Goal: Task Accomplishment & Management: Manage account settings

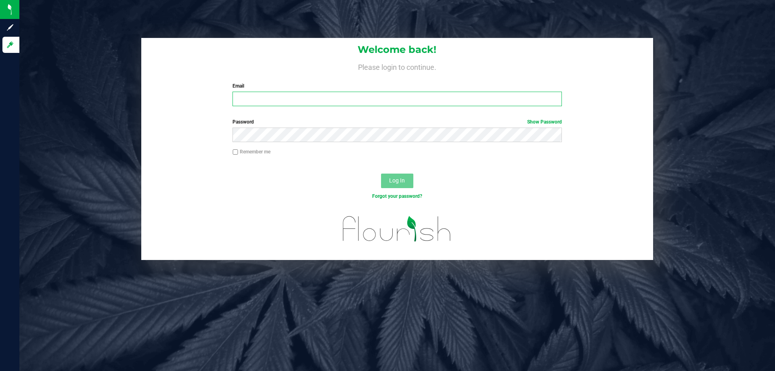
click at [259, 96] on input "Email" at bounding box center [396, 99] width 329 height 15
type input "[EMAIL_ADDRESS][DOMAIN_NAME]"
click at [381, 173] on button "Log In" at bounding box center [397, 180] width 32 height 15
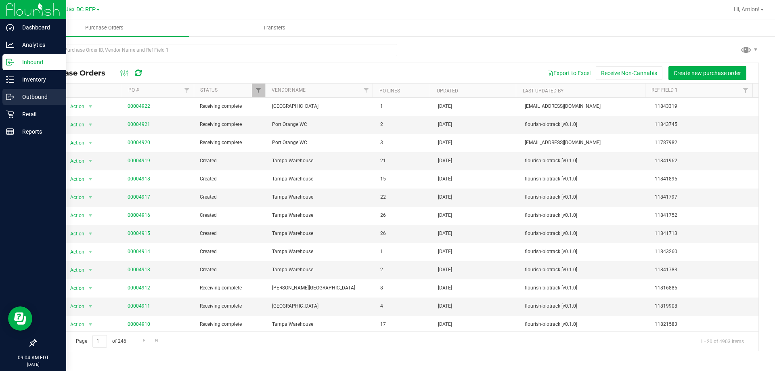
click at [41, 99] on p "Outbound" at bounding box center [38, 97] width 48 height 10
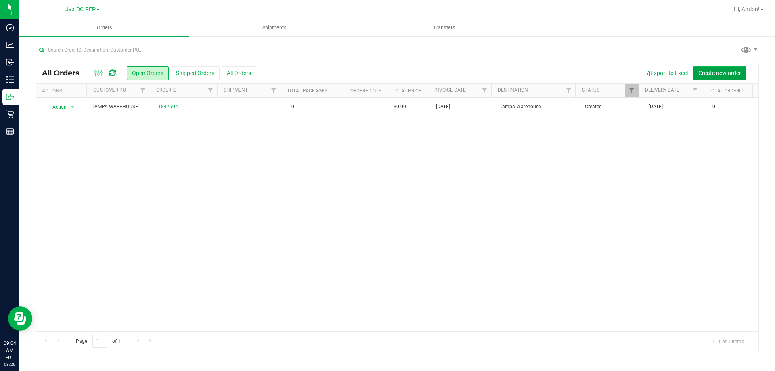
click at [713, 75] on span "Create new order" at bounding box center [719, 73] width 43 height 6
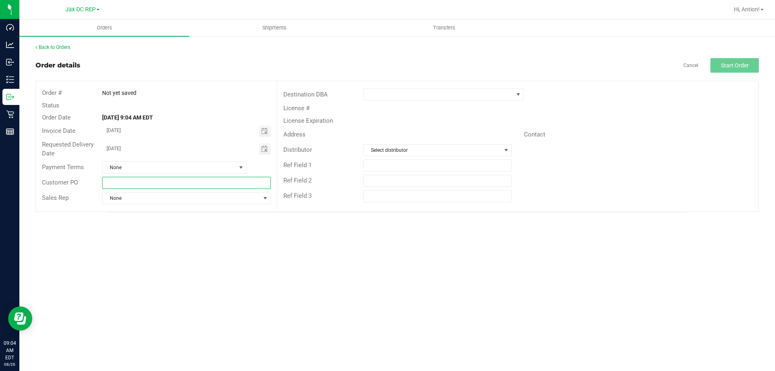
click at [114, 181] on input "text" at bounding box center [186, 183] width 168 height 12
type input "Tampa Warehouse SH2"
click at [437, 96] on span at bounding box center [438, 94] width 149 height 11
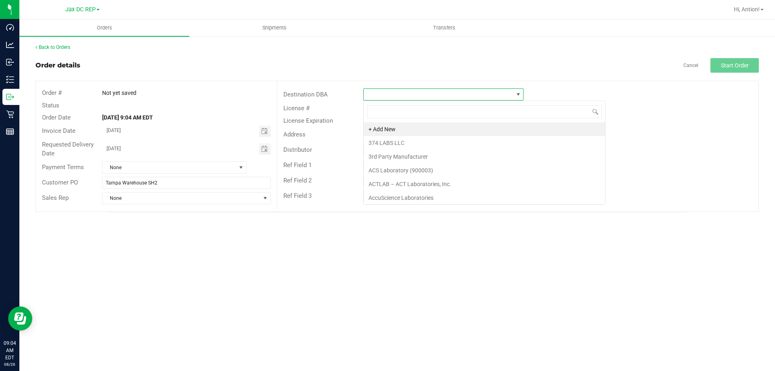
scroll to position [12, 160]
type input "[GEOGRAPHIC_DATA]"
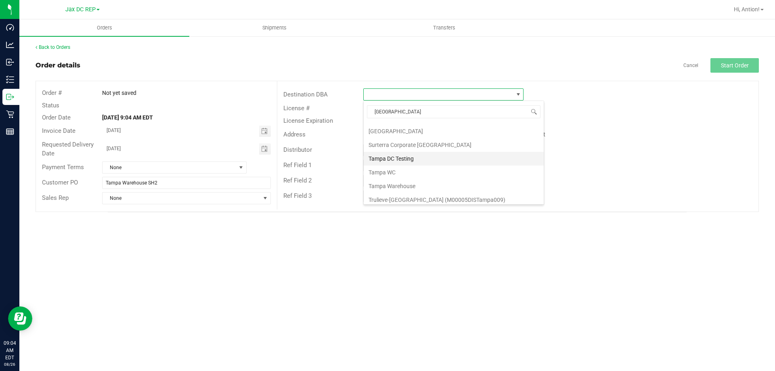
scroll to position [98, 0]
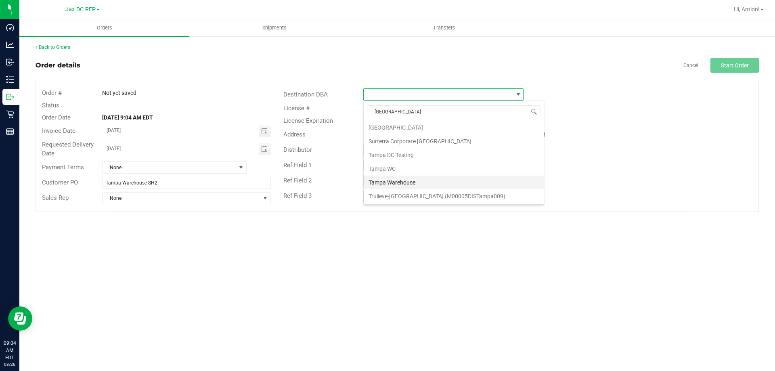
click at [402, 181] on li "Tampa Warehouse" at bounding box center [454, 183] width 180 height 14
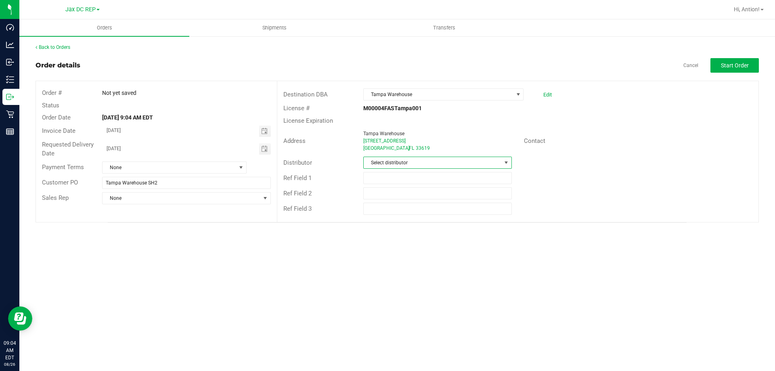
click at [415, 164] on span "Select distributor" at bounding box center [432, 162] width 137 height 11
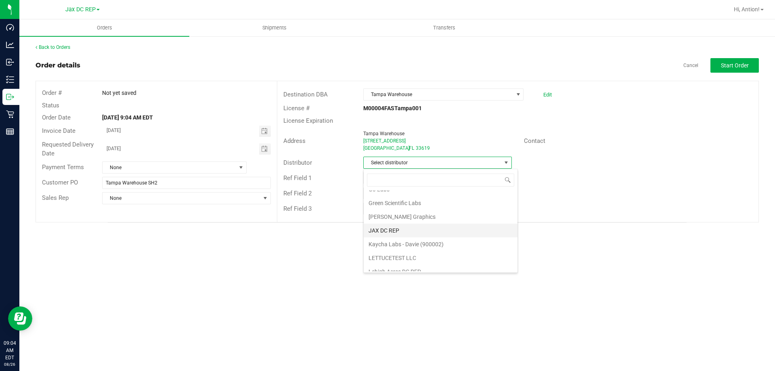
scroll to position [202, 0]
click at [416, 230] on li "JAX DC REP" at bounding box center [441, 229] width 154 height 14
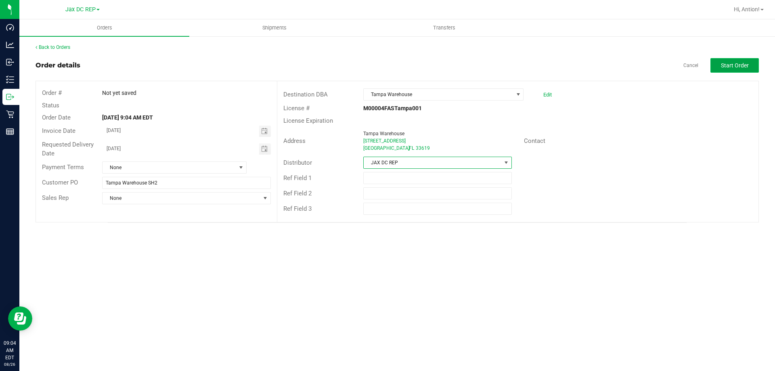
click at [736, 60] on button "Start Order" at bounding box center [734, 65] width 48 height 15
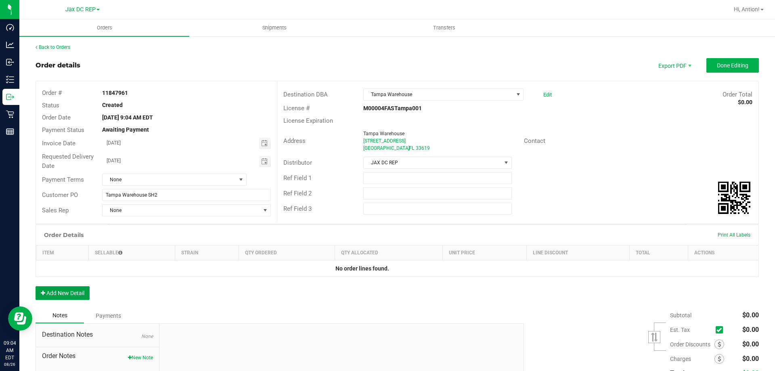
click at [84, 290] on button "Add New Detail" at bounding box center [63, 293] width 54 height 14
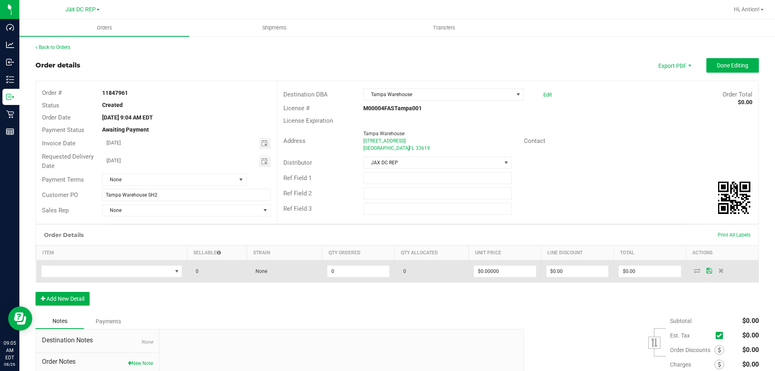
click at [136, 278] on td at bounding box center [111, 271] width 151 height 22
click at [145, 273] on span "NO DATA FOUND" at bounding box center [107, 270] width 130 height 11
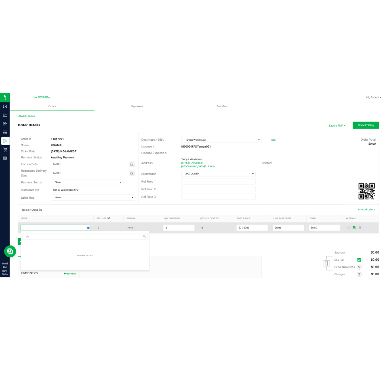
scroll to position [12, 138]
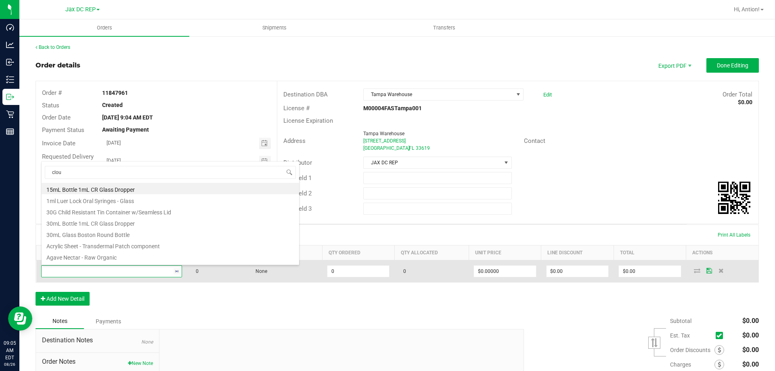
type input "cloud"
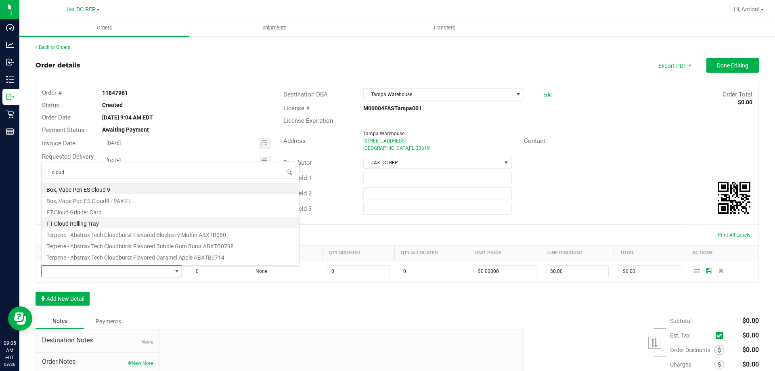
click at [111, 217] on li "FT Cloud Rolling Tray" at bounding box center [170, 222] width 257 height 11
type input "0 ea"
type input "$8.00000"
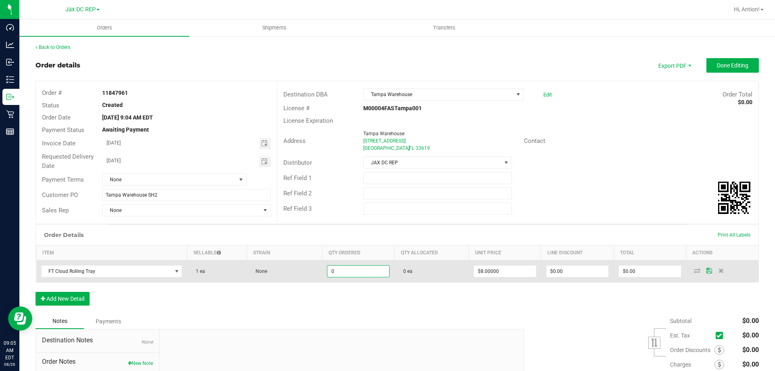
click at [358, 272] on input "0" at bounding box center [358, 270] width 62 height 11
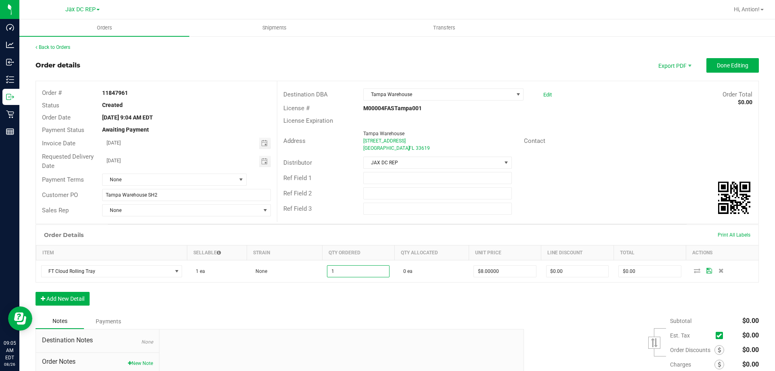
type input "1 ea"
type input "$8.00"
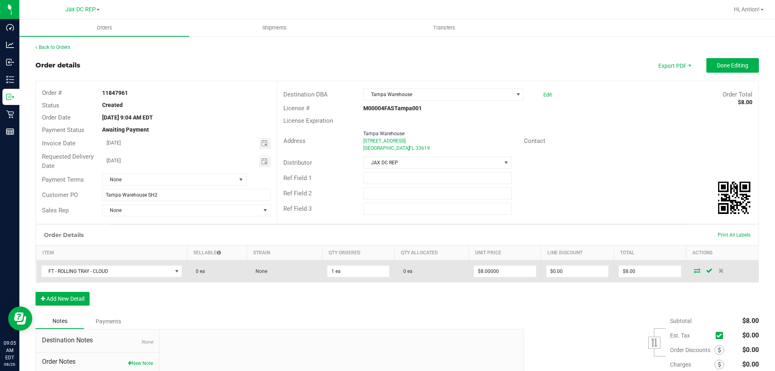
click at [694, 272] on icon at bounding box center [697, 270] width 6 height 5
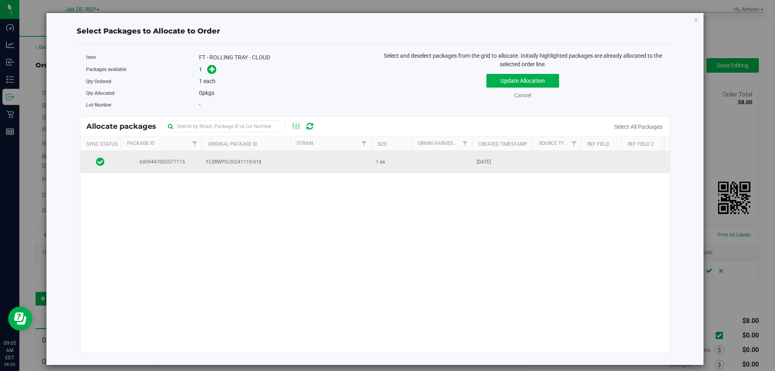
click at [237, 162] on span "FLSRWPO-20241119-018" at bounding box center [245, 162] width 79 height 8
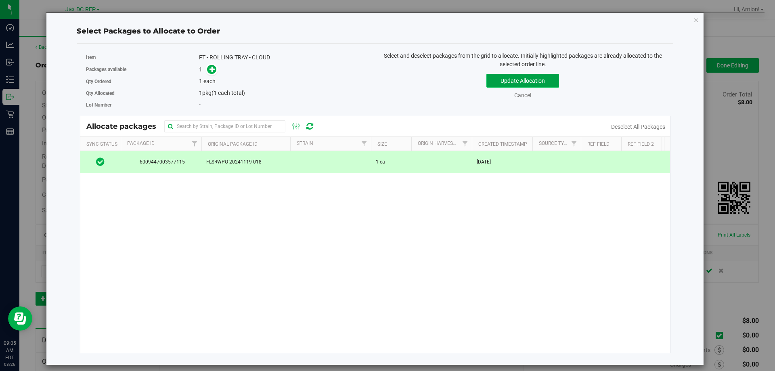
click at [512, 76] on button "Update Allocation" at bounding box center [522, 81] width 73 height 14
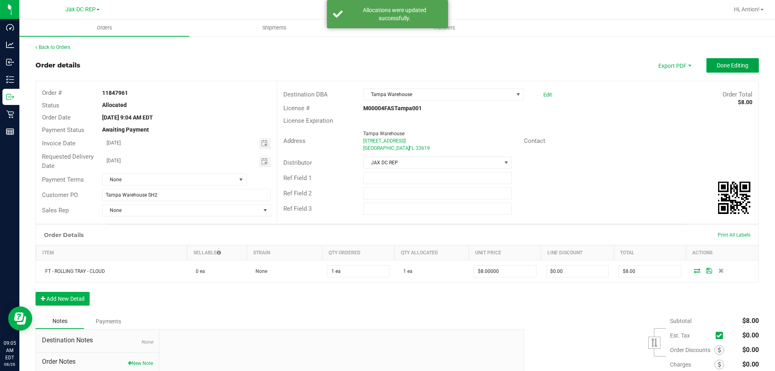
click at [718, 62] on span "Done Editing" at bounding box center [732, 65] width 31 height 6
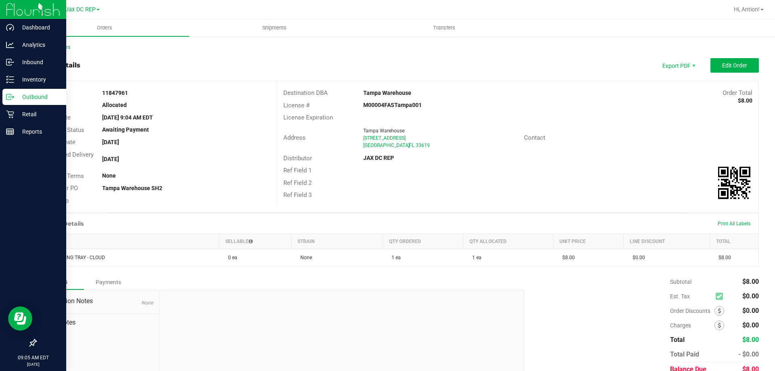
click at [36, 96] on p "Outbound" at bounding box center [38, 97] width 48 height 10
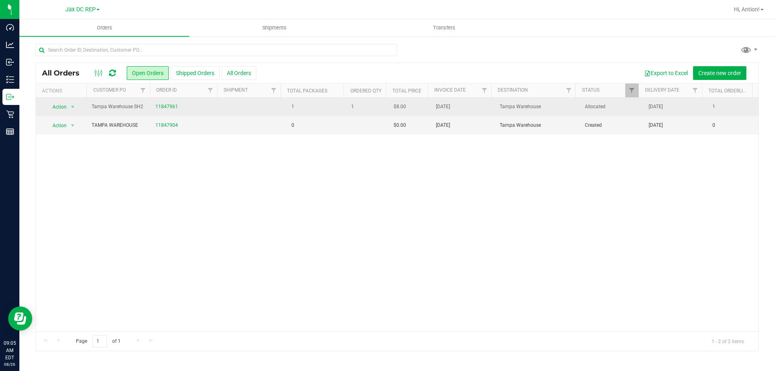
click at [274, 107] on td at bounding box center [251, 107] width 64 height 19
click at [325, 107] on td "1" at bounding box center [314, 107] width 64 height 19
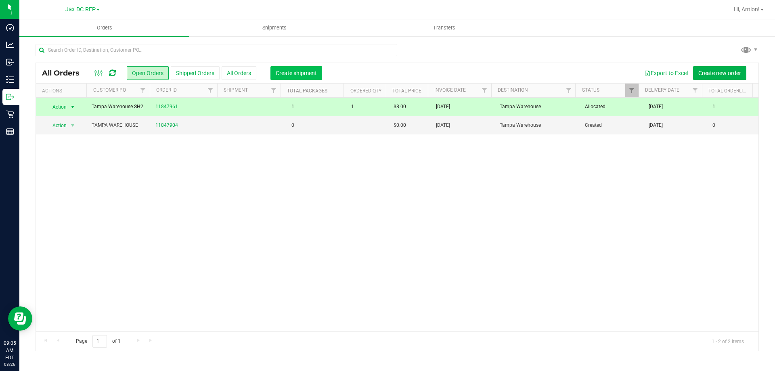
click at [294, 77] on button "Create shipment" at bounding box center [296, 73] width 52 height 14
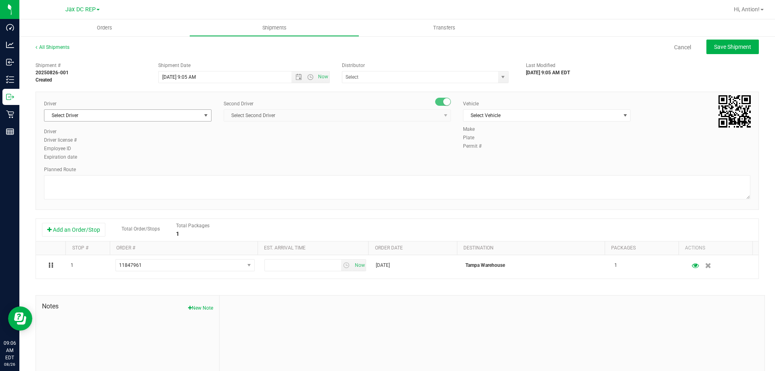
click at [104, 112] on span "Select Driver" at bounding box center [122, 115] width 157 height 11
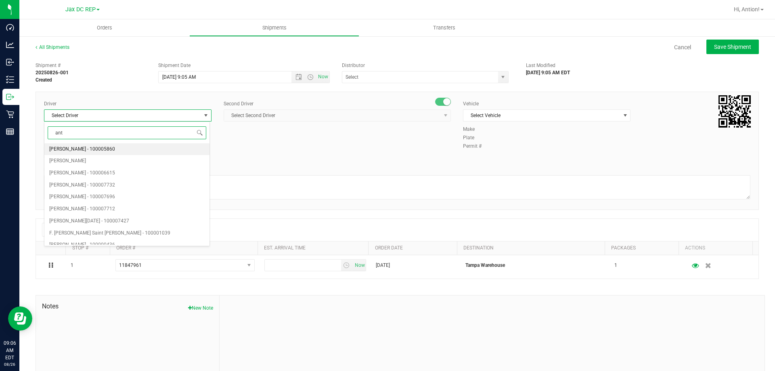
click at [120, 148] on li "[PERSON_NAME] - 100005860" at bounding box center [126, 149] width 165 height 12
type input "ant"
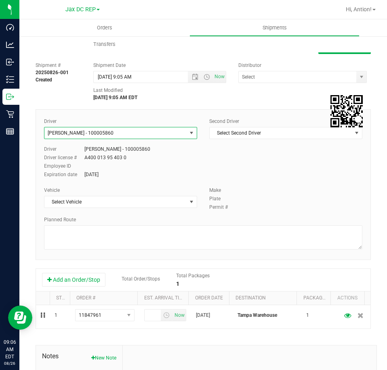
click at [174, 131] on span "[PERSON_NAME] - 100005860" at bounding box center [115, 133] width 142 height 11
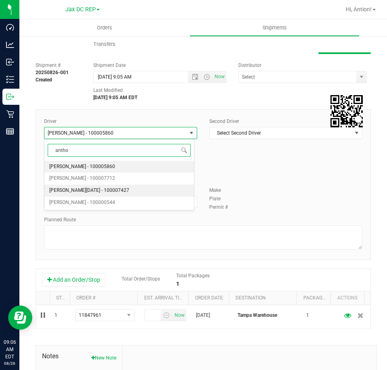
click at [91, 190] on span "[PERSON_NAME][DATE] - 100007427" at bounding box center [89, 191] width 80 height 10
type input "antho"
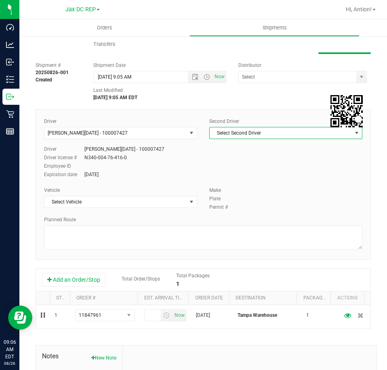
click at [326, 137] on span "Select Second Driver" at bounding box center [280, 133] width 142 height 11
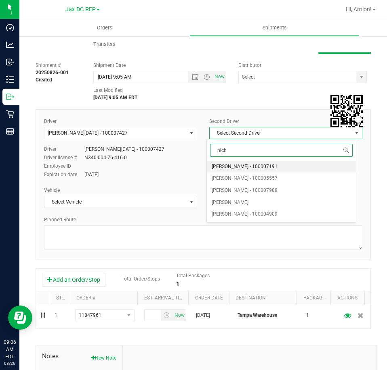
type input "nicho"
click at [246, 167] on span "[PERSON_NAME] - 100007191" at bounding box center [244, 167] width 66 height 10
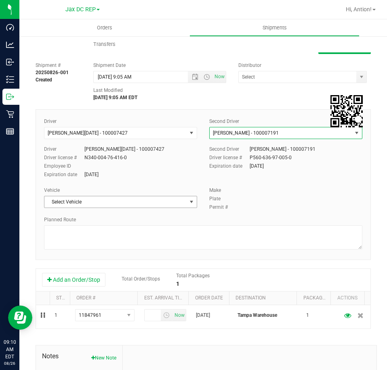
click at [157, 198] on span "Select Vehicle" at bounding box center [115, 201] width 142 height 11
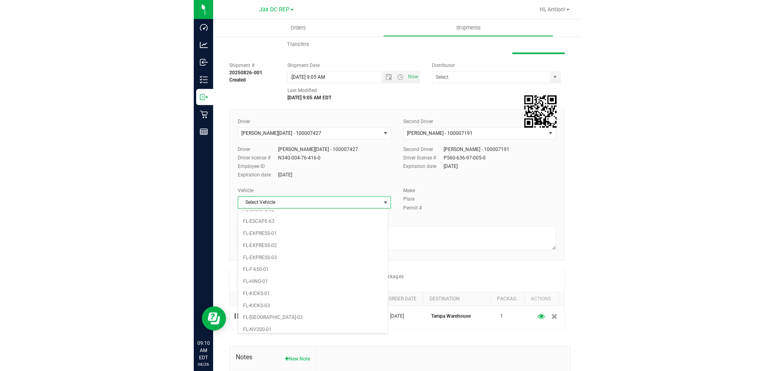
scroll to position [178, 0]
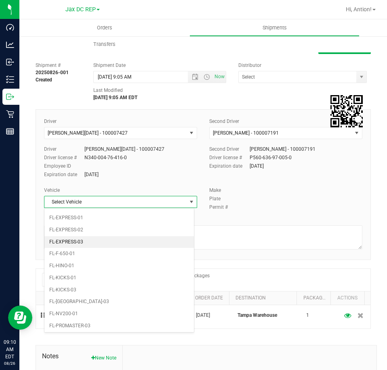
click at [107, 242] on li "FL-EXPRESS-03" at bounding box center [118, 242] width 149 height 12
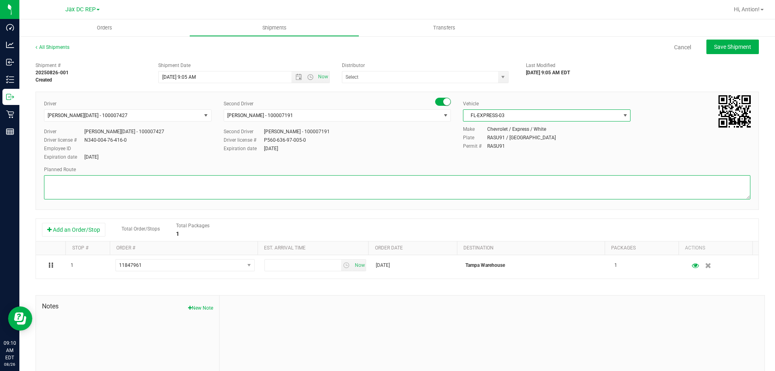
click at [92, 182] on textarea at bounding box center [397, 187] width 706 height 24
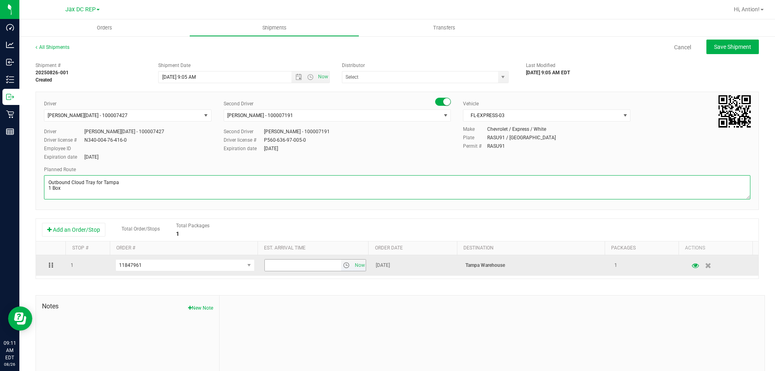
click at [343, 266] on span "select" at bounding box center [346, 265] width 6 height 6
type textarea "Outbound Cloud Tray for Tampa 1 Box"
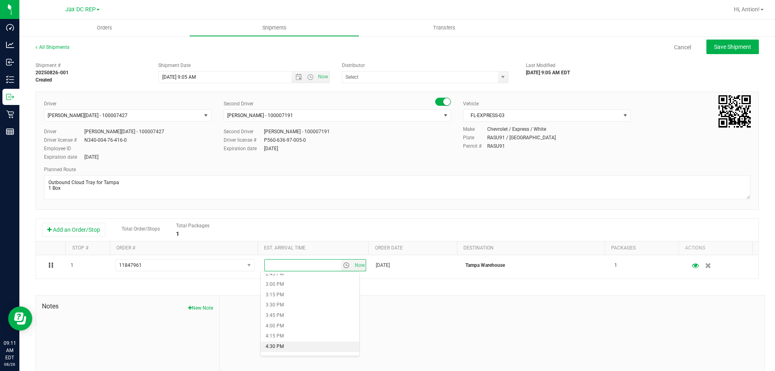
scroll to position [605, 0]
click at [296, 312] on li "3:30 PM" at bounding box center [310, 316] width 98 height 10
click at [500, 75] on span "select" at bounding box center [503, 77] width 6 height 6
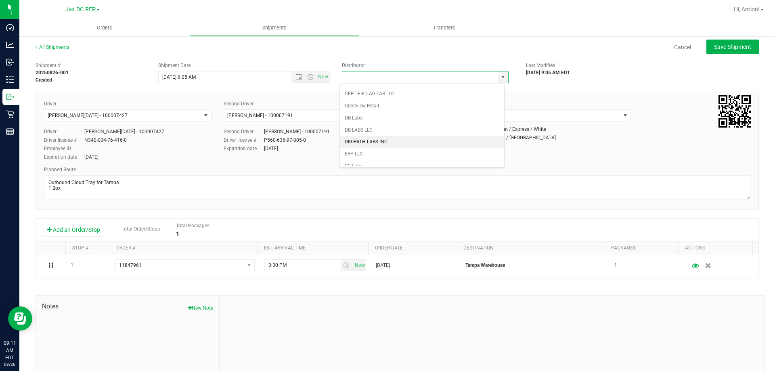
scroll to position [121, 0]
click at [358, 161] on li "JAX DC REP" at bounding box center [422, 162] width 164 height 12
type input "JAX DC REP"
click at [318, 76] on span "Now" at bounding box center [323, 77] width 14 height 12
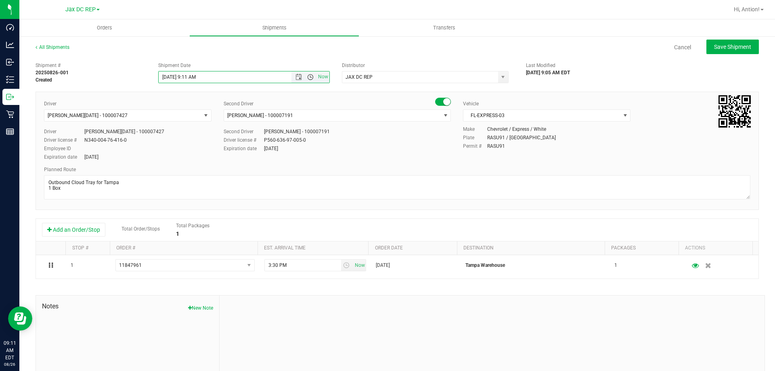
click at [308, 76] on span "Open the time view" at bounding box center [310, 77] width 6 height 6
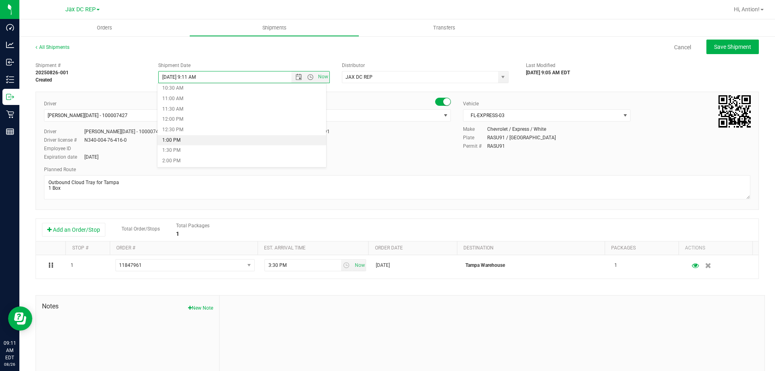
scroll to position [202, 0]
click at [188, 134] on li "12:00 PM" at bounding box center [241, 137] width 169 height 10
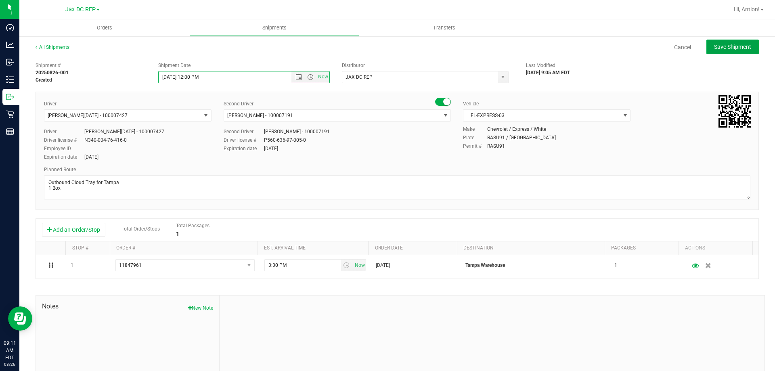
click at [713, 54] on div "All Shipments Cancel Save Shipment" at bounding box center [397, 51] width 723 height 15
click at [716, 52] on button "Save Shipment" at bounding box center [732, 47] width 52 height 15
type input "[DATE] 4:00 PM"
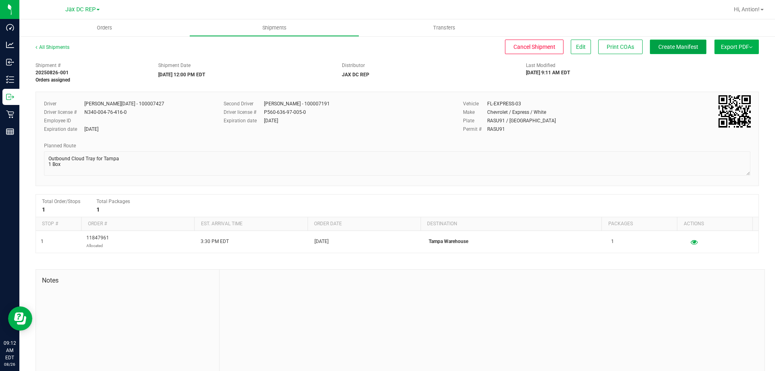
click at [675, 51] on button "Create Manifest" at bounding box center [678, 47] width 56 height 15
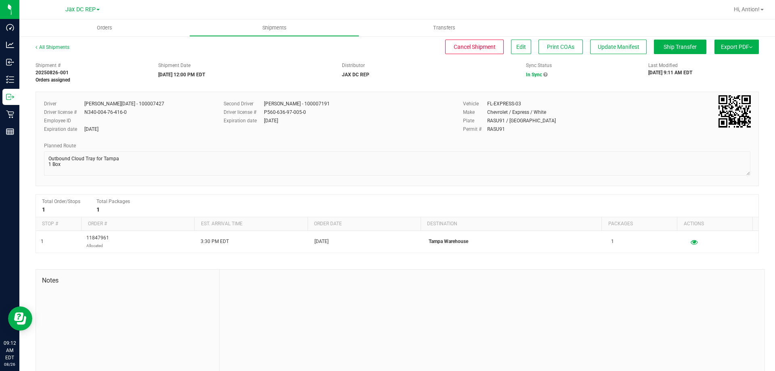
click at [730, 49] on span "Export PDF" at bounding box center [736, 47] width 31 height 6
click at [726, 61] on li "Manifest by Package ID" at bounding box center [734, 65] width 82 height 12
click at [726, 46] on span "Export PDF" at bounding box center [736, 47] width 31 height 6
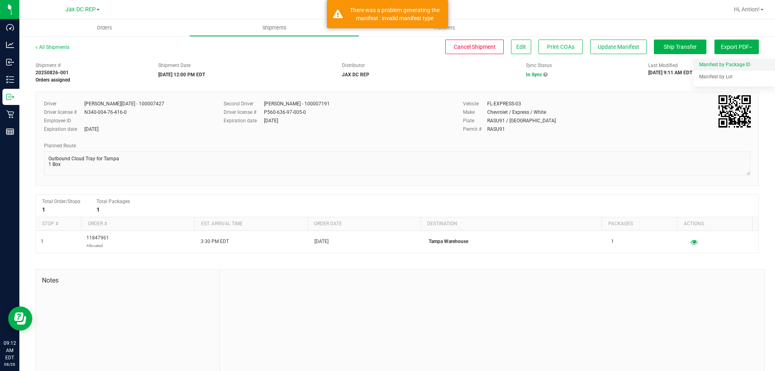
click at [721, 62] on span "Manifest by Package ID" at bounding box center [724, 65] width 51 height 6
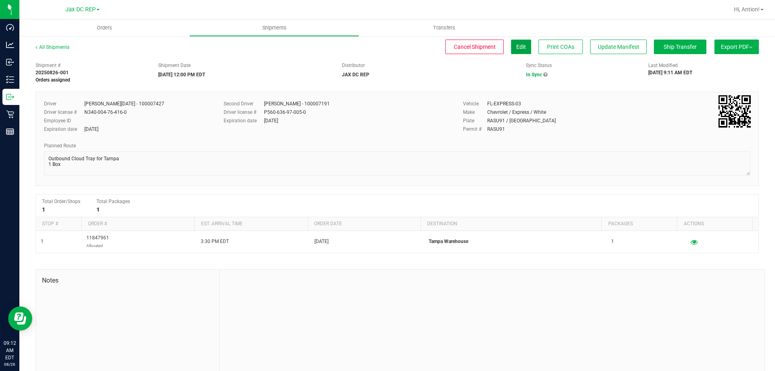
click at [518, 52] on button "Edit" at bounding box center [521, 47] width 20 height 15
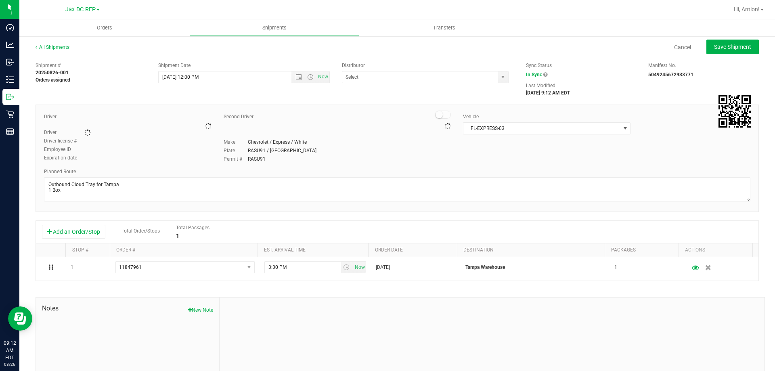
type input "JAX DC REP"
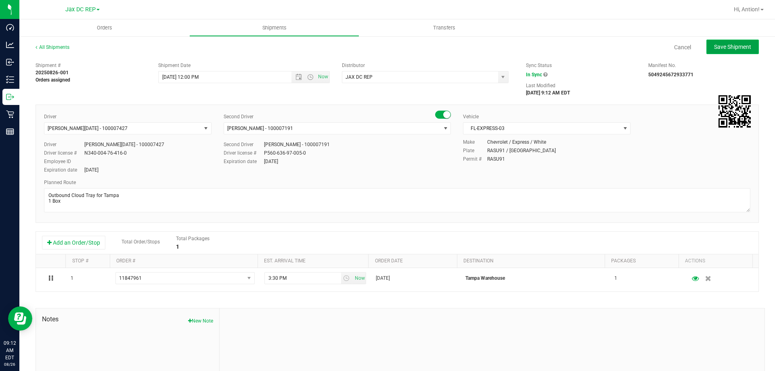
click at [751, 46] on button "Save Shipment" at bounding box center [732, 47] width 52 height 15
type input "[DATE] 4:00 PM"
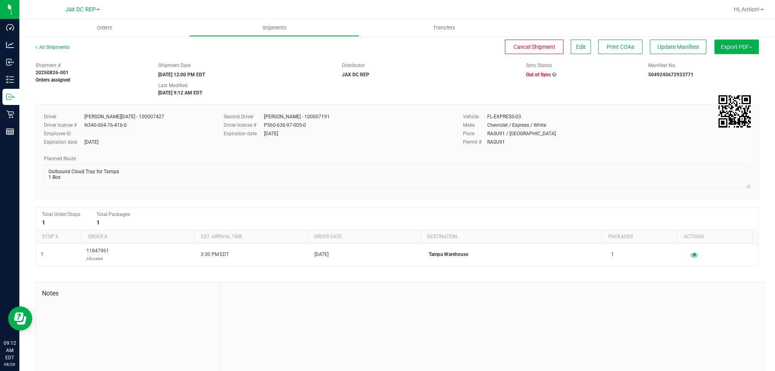
click at [730, 50] on span "Export PDF" at bounding box center [736, 47] width 31 height 6
click at [719, 61] on li "Manifest by Package ID" at bounding box center [734, 65] width 82 height 12
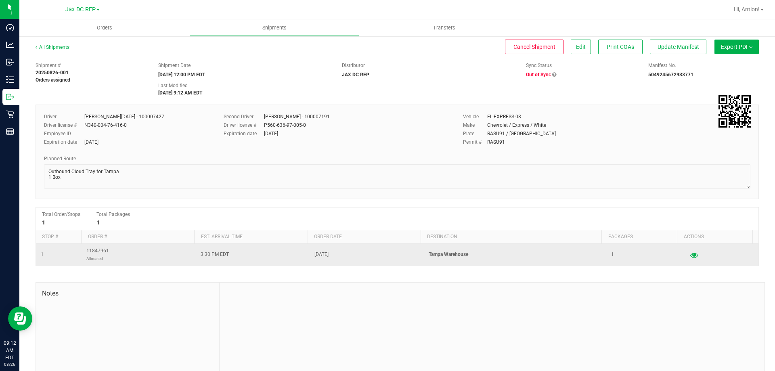
click at [690, 257] on icon "button" at bounding box center [694, 255] width 8 height 6
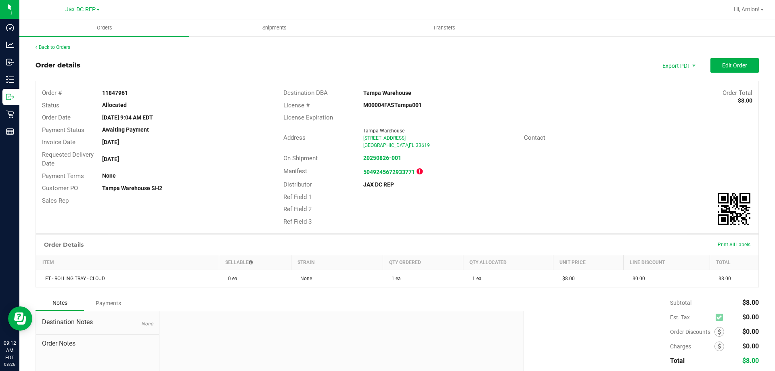
click at [408, 171] on strong "5049245672933771" at bounding box center [389, 172] width 52 height 6
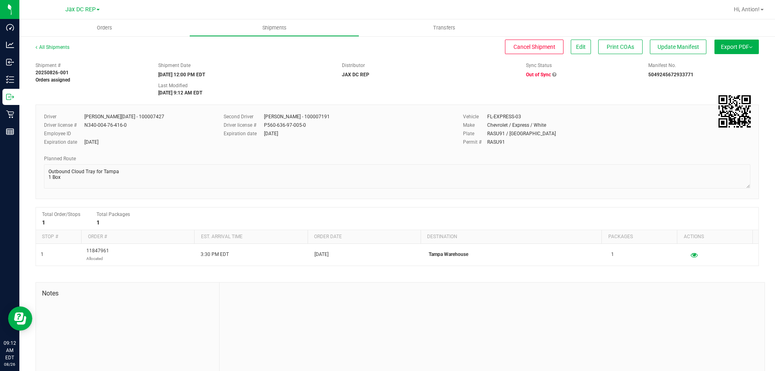
click at [714, 51] on button "Export PDF" at bounding box center [736, 47] width 44 height 15
click at [709, 67] on span "Manifest by Package ID" at bounding box center [724, 65] width 51 height 6
click at [576, 47] on span "Edit" at bounding box center [581, 47] width 10 height 6
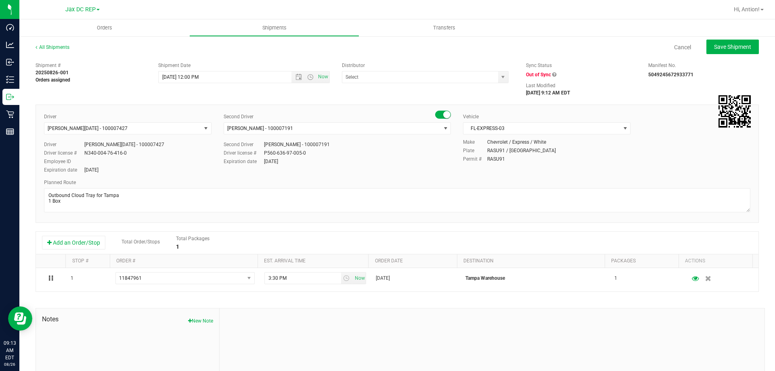
type input "JAX DC REP"
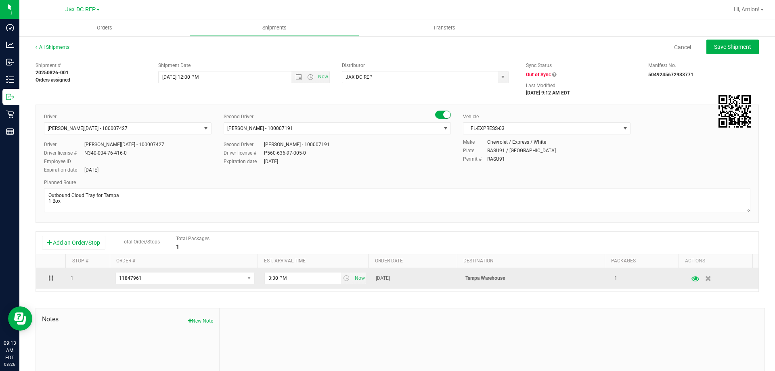
click at [692, 279] on icon "button" at bounding box center [696, 278] width 8 height 6
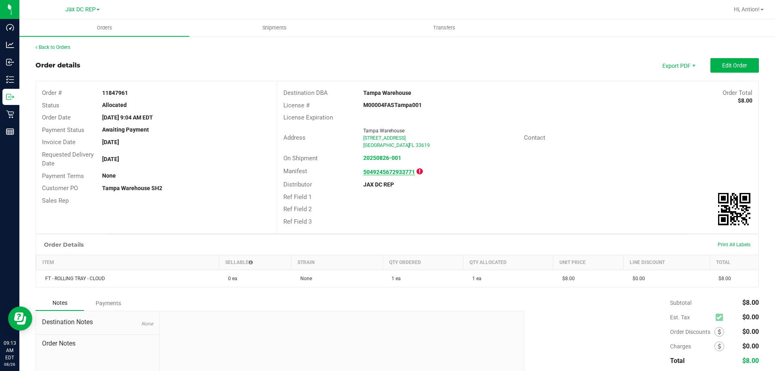
click at [392, 171] on strong "5049245672933771" at bounding box center [389, 172] width 52 height 6
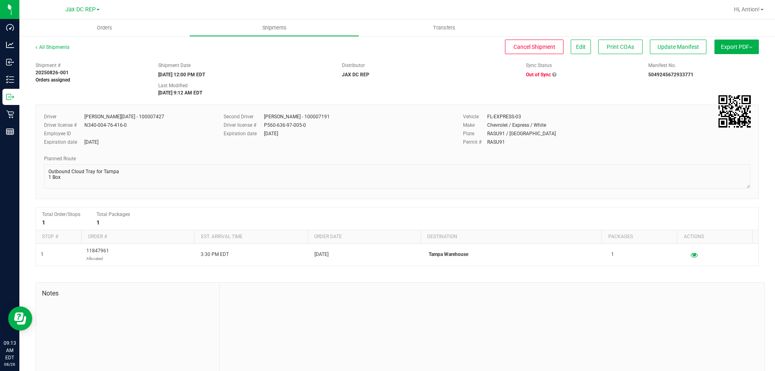
click at [535, 73] on span "Out of Sync" at bounding box center [538, 75] width 25 height 6
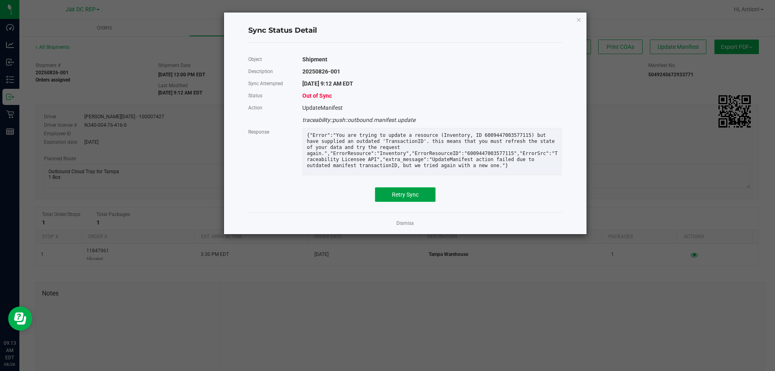
click at [417, 198] on span "Retry Sync" at bounding box center [405, 194] width 27 height 6
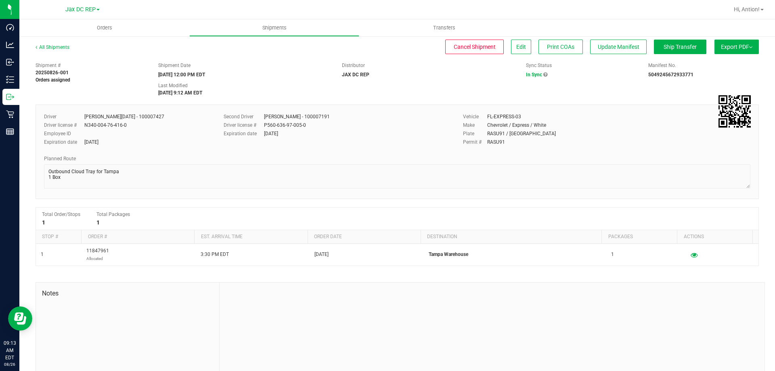
click at [732, 49] on span "Export PDF" at bounding box center [736, 47] width 31 height 6
click at [727, 61] on li "Manifest by Package ID" at bounding box center [734, 65] width 82 height 12
click at [688, 85] on div "Shipment # 20250826-001 Orders assigned Shipment Date [DATE] 12:00 PM EDT Distr…" at bounding box center [396, 77] width 735 height 38
click at [361, 86] on div "Shipment # 20250826-001 Orders assigned Shipment Date [DATE] 12:00 PM EDT Distr…" at bounding box center [396, 77] width 735 height 38
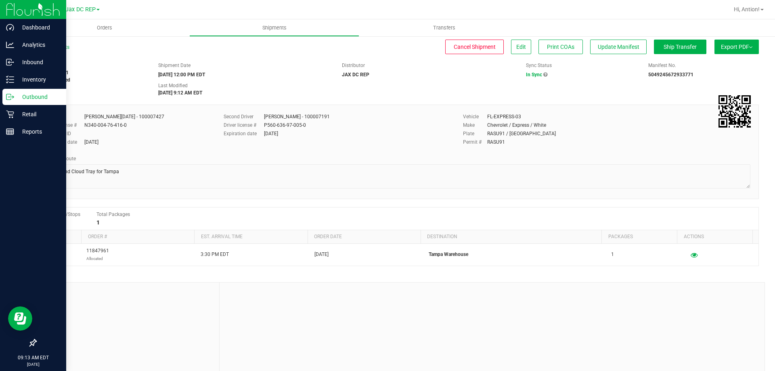
click at [36, 95] on p "Outbound" at bounding box center [38, 97] width 48 height 10
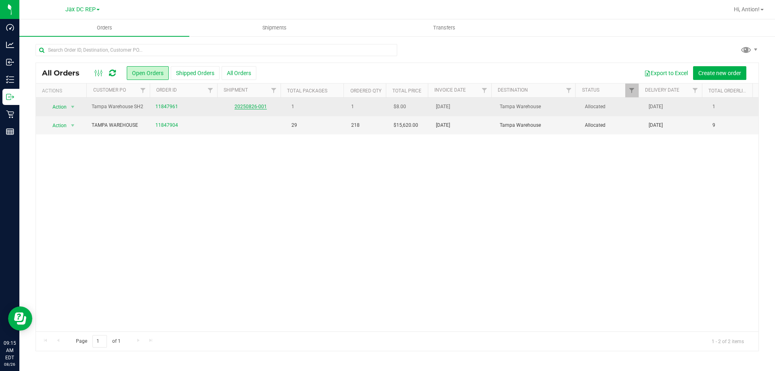
click at [249, 105] on link "20250826-001" at bounding box center [250, 107] width 32 height 6
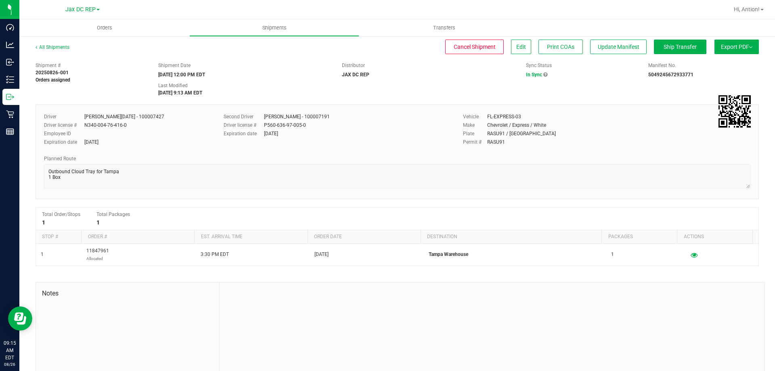
click at [721, 44] on span "Export PDF" at bounding box center [736, 47] width 31 height 6
click at [717, 65] on span "Manifest by Package ID" at bounding box center [724, 65] width 51 height 6
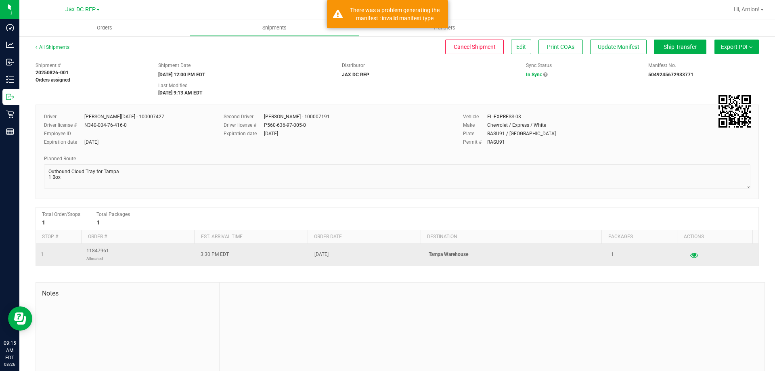
click at [686, 259] on button "button" at bounding box center [693, 254] width 15 height 13
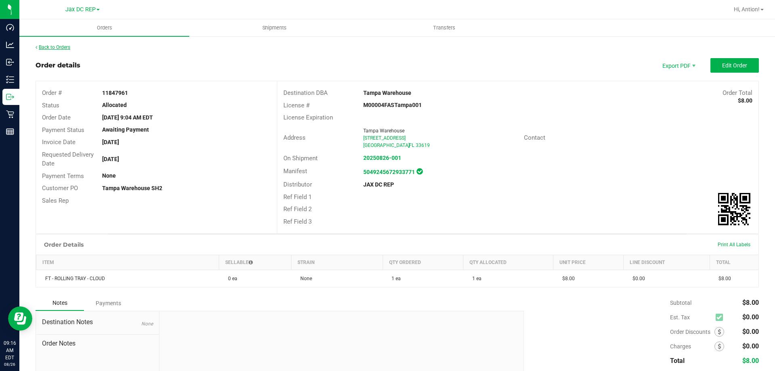
click at [68, 48] on link "Back to Orders" at bounding box center [53, 47] width 35 height 6
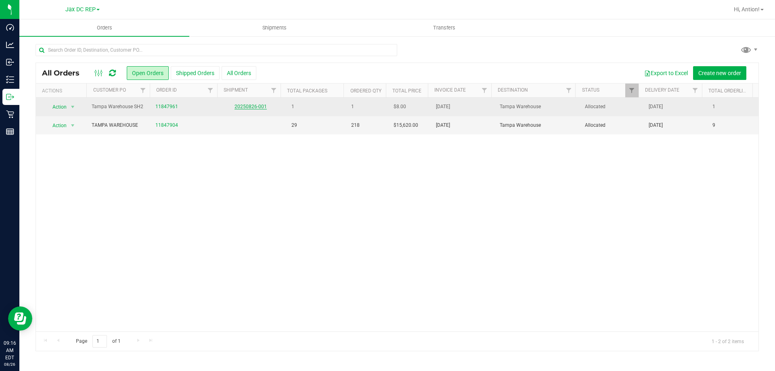
click at [256, 106] on link "20250826-001" at bounding box center [250, 107] width 32 height 6
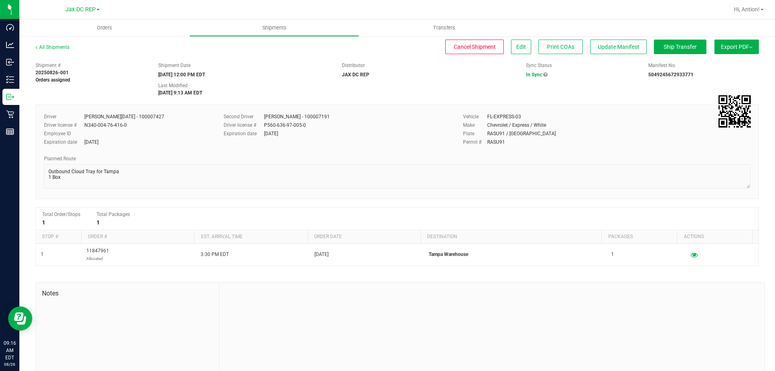
click at [732, 49] on span "Export PDF" at bounding box center [736, 47] width 31 height 6
click at [726, 62] on span "Manifest by Package ID" at bounding box center [724, 65] width 51 height 6
click at [727, 45] on span "Export PDF" at bounding box center [736, 47] width 31 height 6
click at [725, 61] on li "Manifest by Package ID" at bounding box center [734, 65] width 82 height 12
click at [723, 44] on span "Export PDF" at bounding box center [736, 47] width 31 height 6
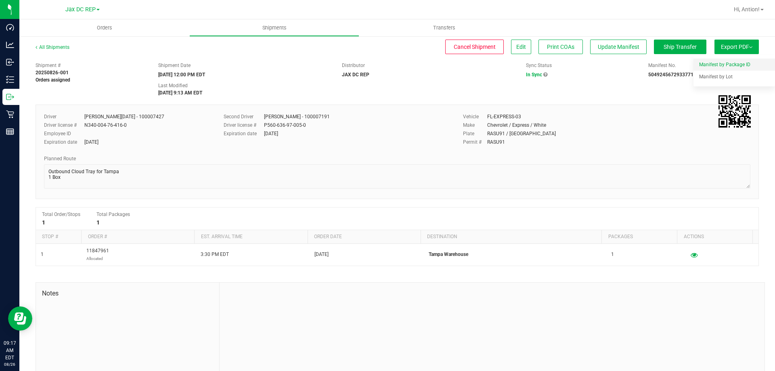
click at [727, 66] on span "Manifest by Package ID" at bounding box center [724, 65] width 51 height 6
click at [618, 51] on button "Update Manifest" at bounding box center [618, 47] width 56 height 15
click at [721, 49] on span "Export PDF" at bounding box center [736, 47] width 31 height 6
click at [718, 61] on li "Manifest by Package ID" at bounding box center [734, 65] width 82 height 12
click at [748, 48] on button "Export PDF" at bounding box center [736, 47] width 44 height 15
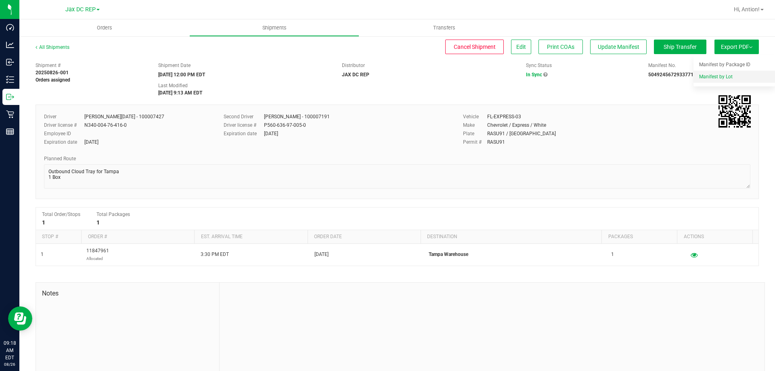
click at [719, 75] on span "Manifest by Lot" at bounding box center [715, 77] width 33 height 6
click at [459, 47] on span "Cancel Shipment" at bounding box center [475, 47] width 42 height 6
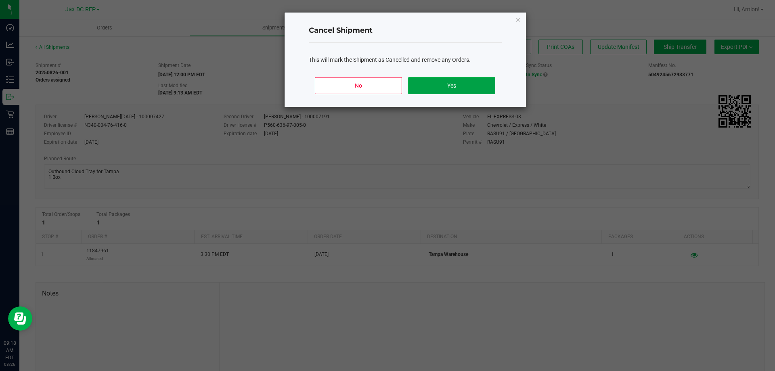
click at [447, 81] on button "Yes" at bounding box center [451, 85] width 87 height 17
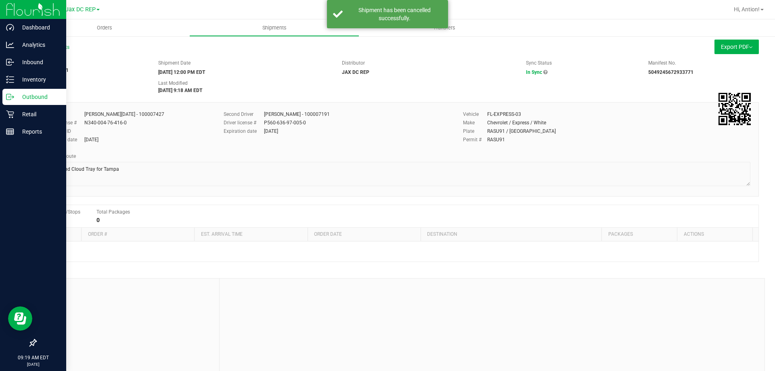
click at [39, 97] on p "Outbound" at bounding box center [38, 97] width 48 height 10
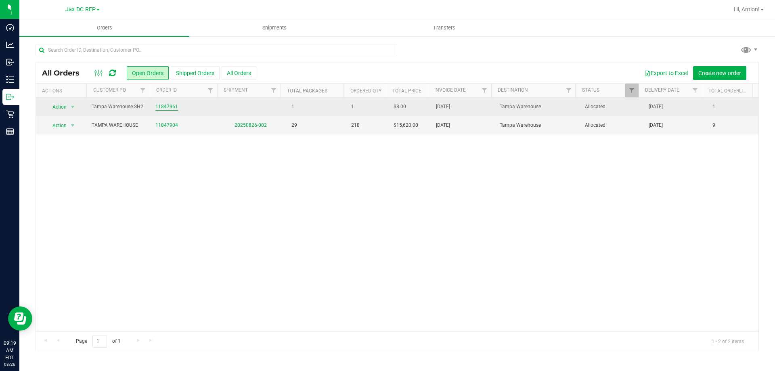
click at [168, 106] on link "11847961" at bounding box center [166, 107] width 23 height 8
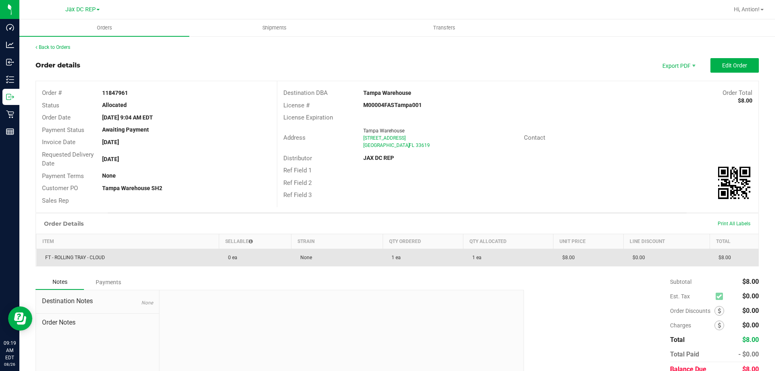
click at [101, 257] on span "FT - ROLLING TRAY - CLOUD" at bounding box center [73, 258] width 64 height 6
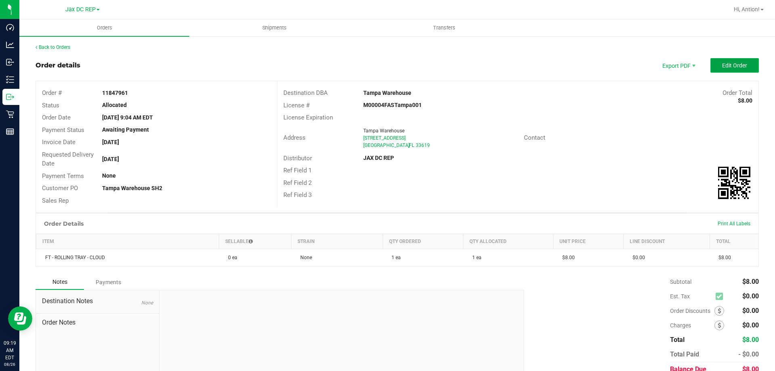
click at [719, 71] on button "Edit Order" at bounding box center [734, 65] width 48 height 15
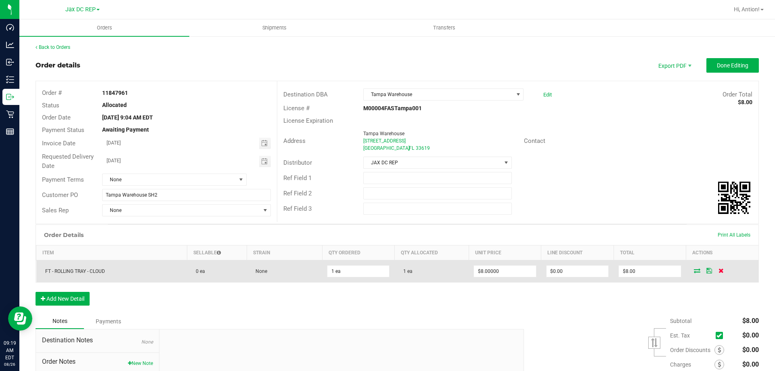
click at [718, 268] on icon at bounding box center [720, 270] width 5 height 5
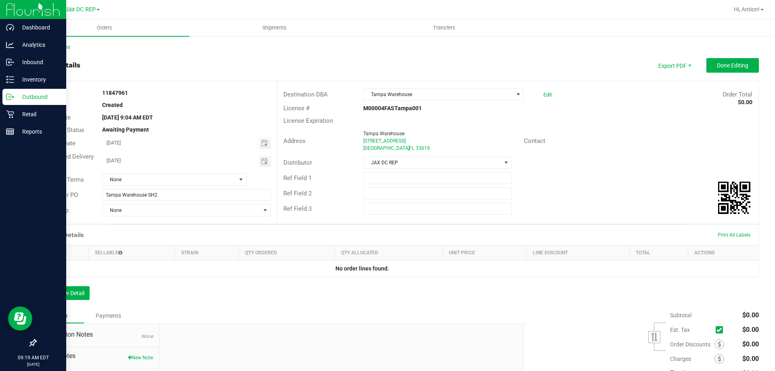
click at [15, 100] on p "Outbound" at bounding box center [38, 97] width 48 height 10
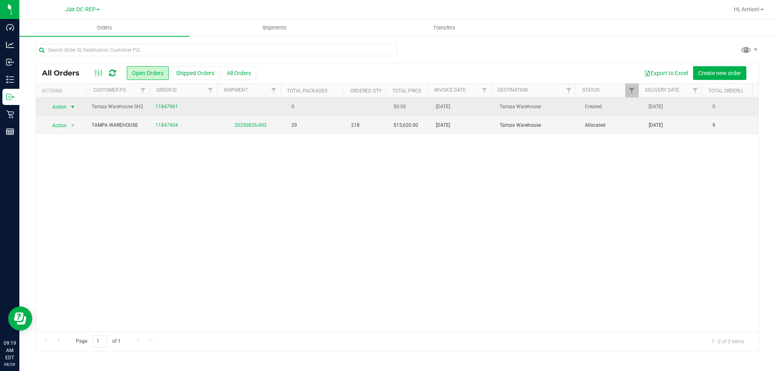
click at [71, 107] on span "select" at bounding box center [72, 107] width 6 height 6
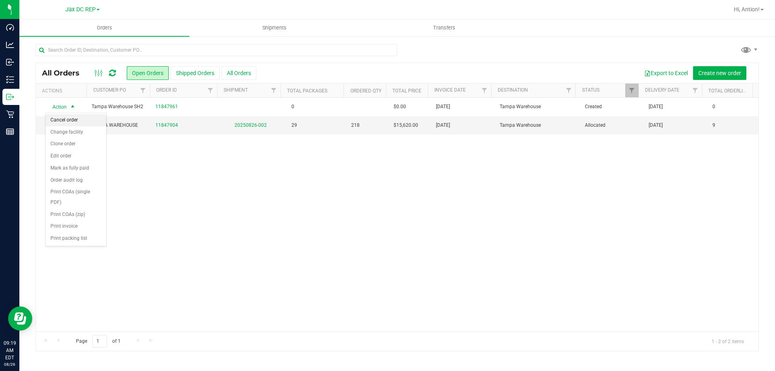
click at [90, 118] on li "Cancel order" at bounding box center [76, 120] width 61 height 12
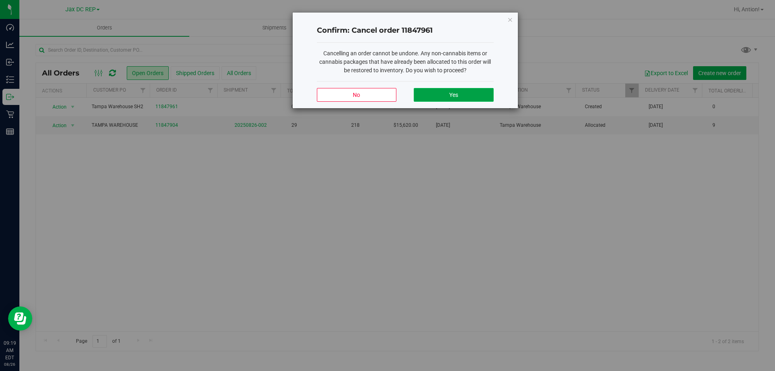
click at [465, 96] on button "Yes" at bounding box center [453, 95] width 79 height 14
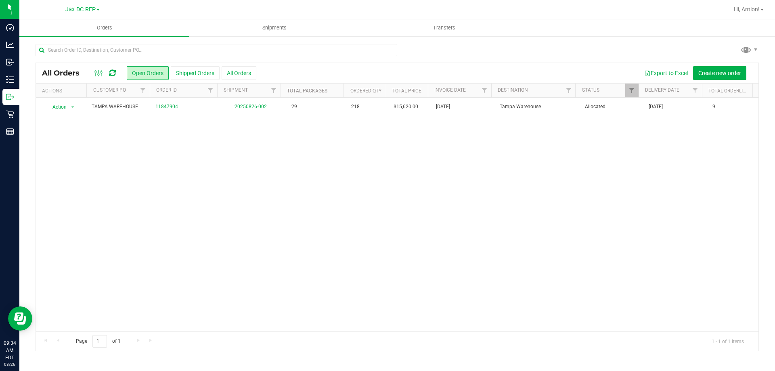
click at [338, 269] on div "Action Action Cancel order Clone order Edit order Mark as fully paid Order audi…" at bounding box center [397, 215] width 722 height 234
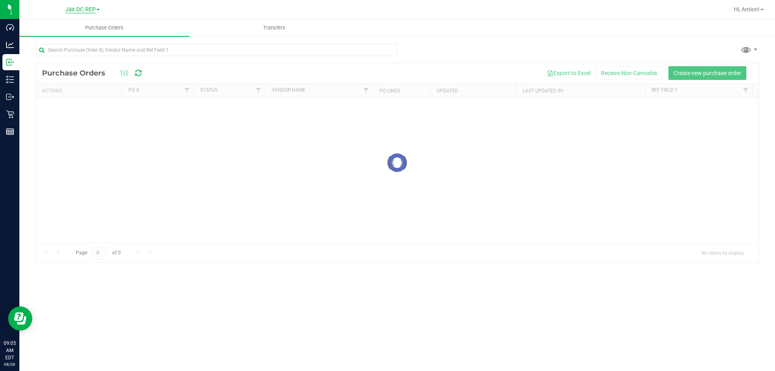
click at [91, 10] on span "Jax DC REP" at bounding box center [80, 9] width 30 height 7
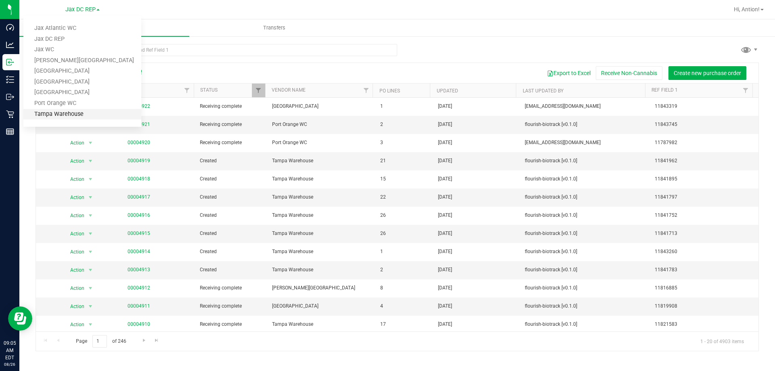
click at [51, 113] on link "Tampa Warehouse" at bounding box center [82, 114] width 118 height 11
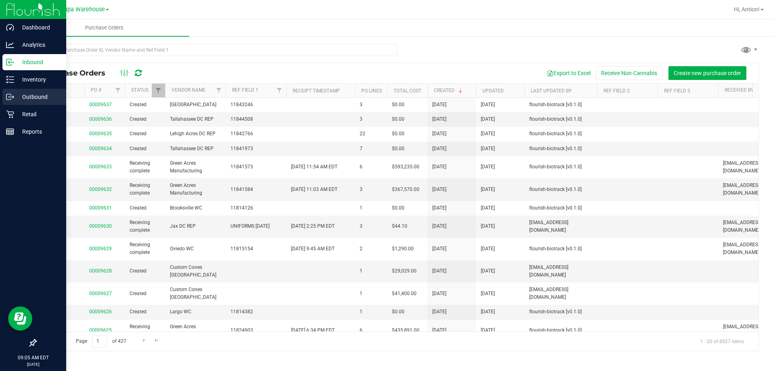
click at [27, 94] on p "Outbound" at bounding box center [38, 97] width 48 height 10
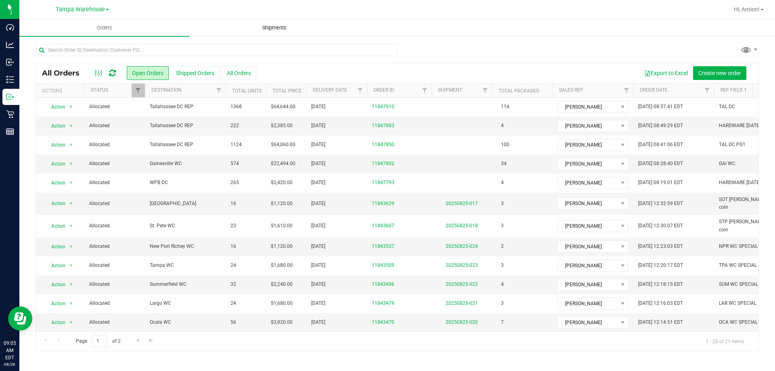
click at [265, 32] on uib-tab-heading "Shipments" at bounding box center [274, 28] width 169 height 16
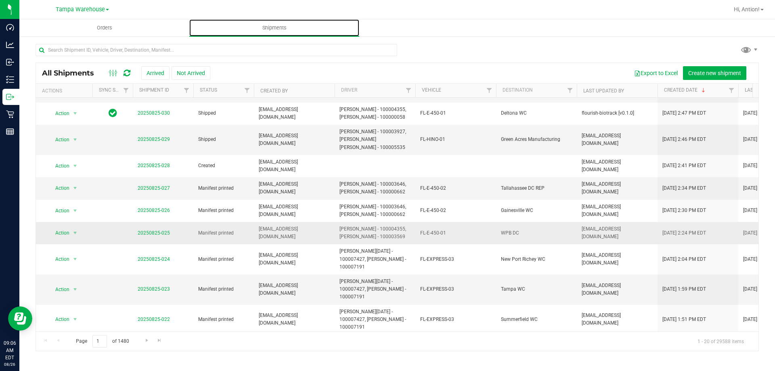
scroll to position [300, 0]
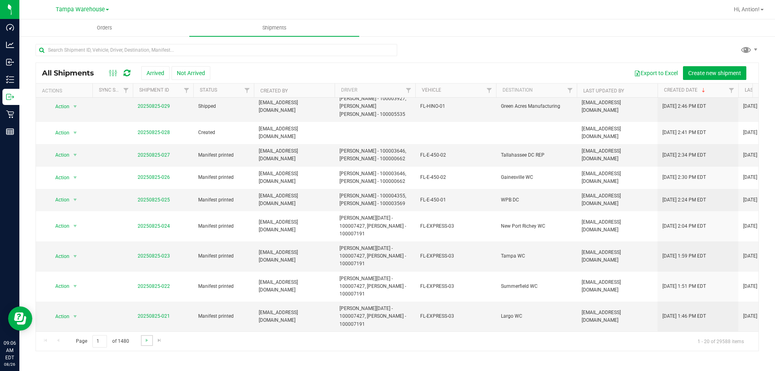
click at [141, 342] on link "Go to the next page" at bounding box center [147, 340] width 12 height 11
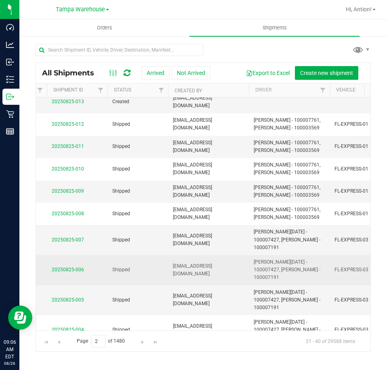
scroll to position [0, 0]
